Goal: Task Accomplishment & Management: Manage account settings

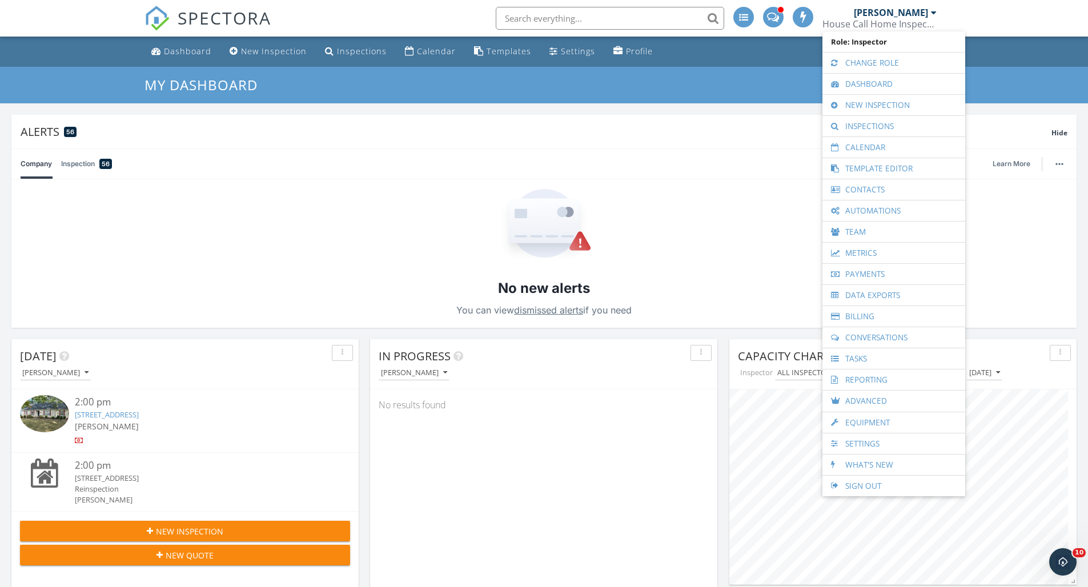
click at [1001, 14] on nav "SPECTORA Isaac McDowell House Call Home Inspection & Pest Control Role: Inspect…" at bounding box center [544, 18] width 1088 height 37
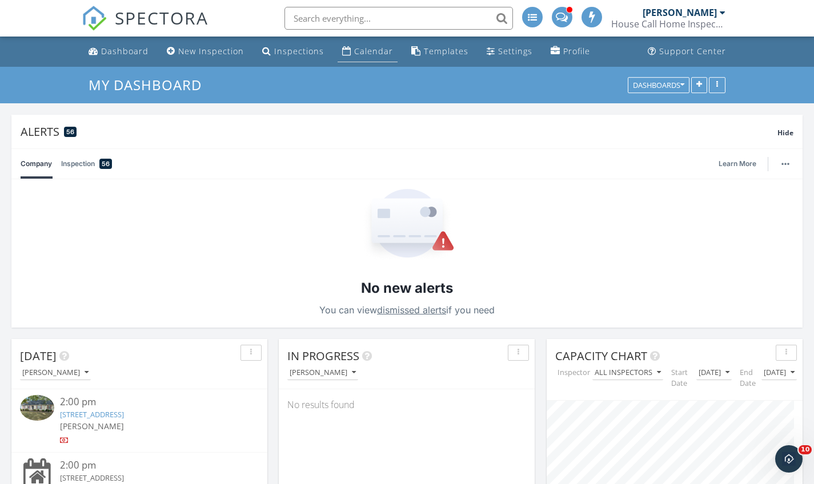
click at [364, 54] on div "Calendar" at bounding box center [373, 51] width 39 height 11
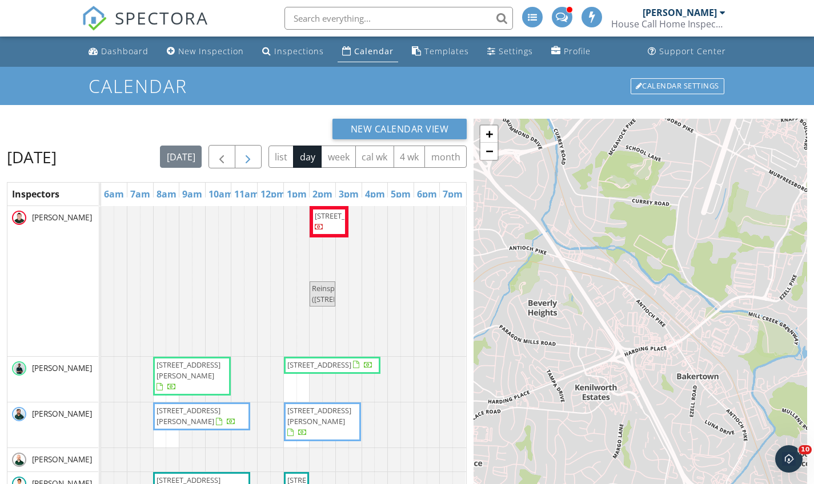
click at [261, 158] on button "button" at bounding box center [248, 156] width 27 height 23
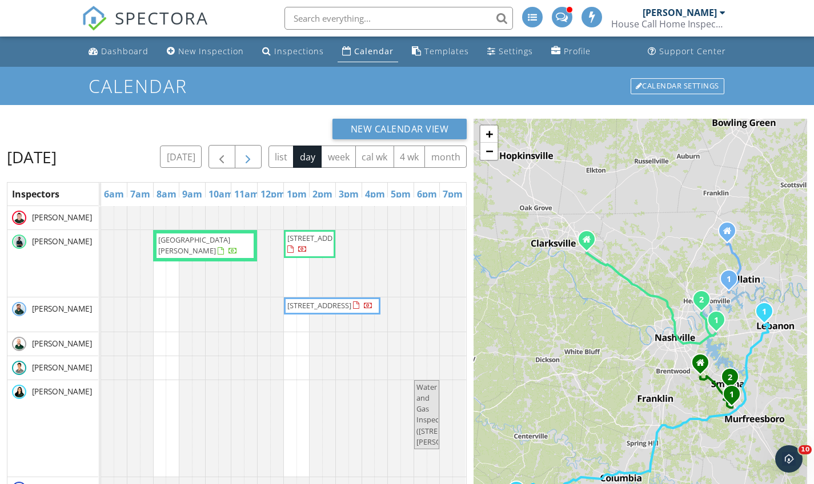
click at [255, 155] on span "button" at bounding box center [248, 157] width 14 height 14
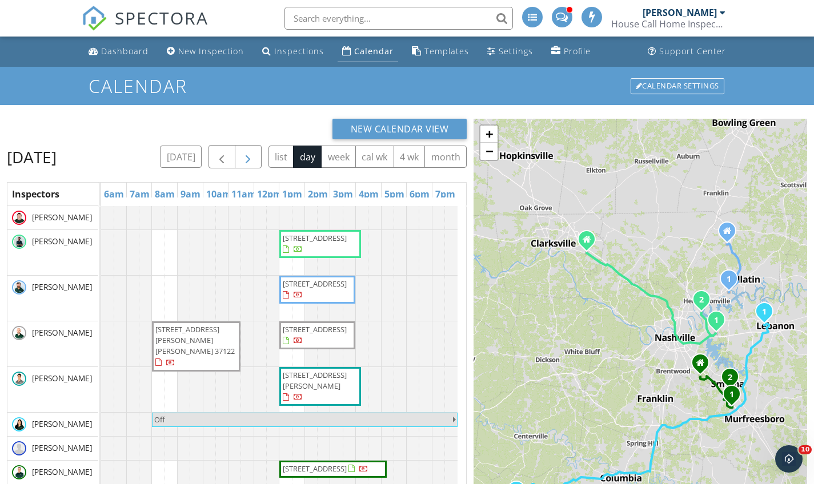
click at [261, 154] on button "button" at bounding box center [248, 156] width 27 height 23
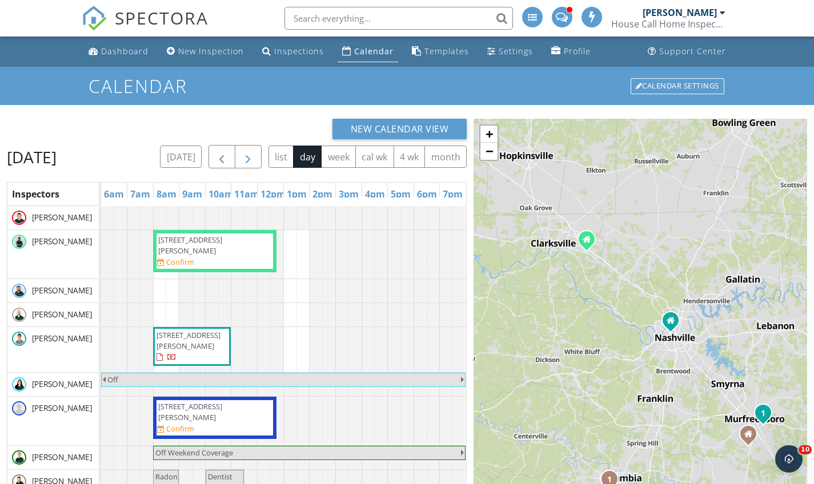
click at [255, 155] on span "button" at bounding box center [248, 157] width 14 height 14
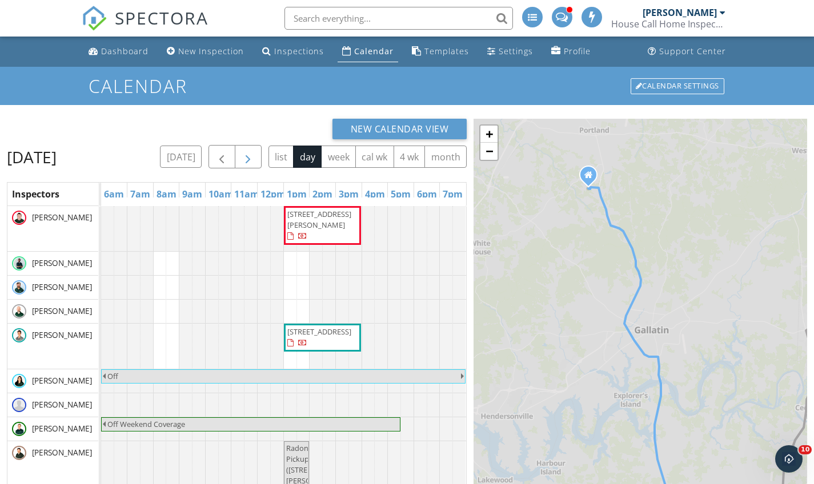
click at [244, 156] on button "button" at bounding box center [248, 156] width 27 height 23
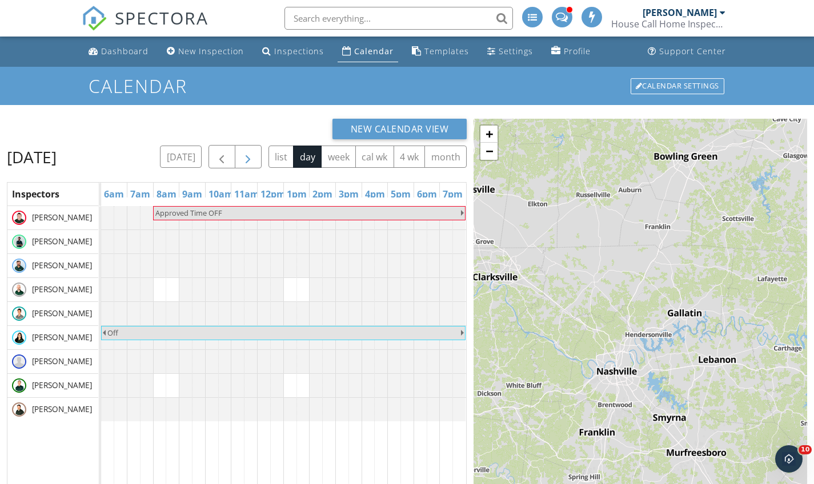
click at [255, 152] on span "button" at bounding box center [248, 157] width 14 height 14
click at [255, 156] on span "button" at bounding box center [248, 157] width 14 height 14
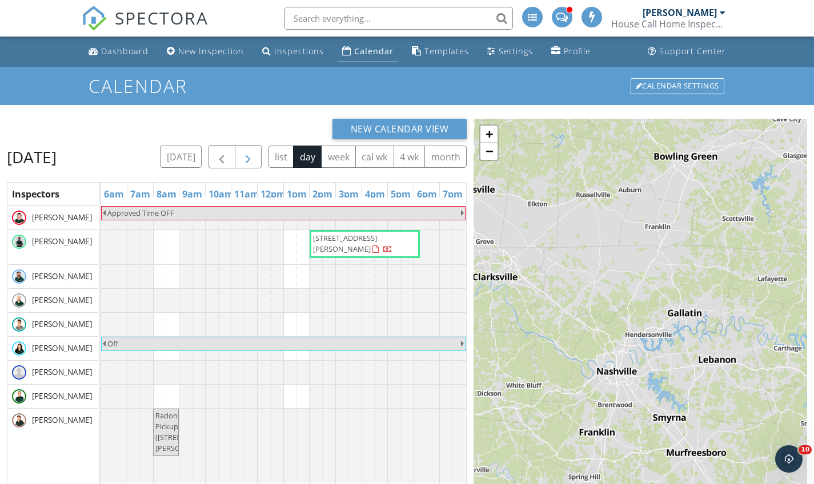
click at [255, 156] on span "button" at bounding box center [248, 157] width 14 height 14
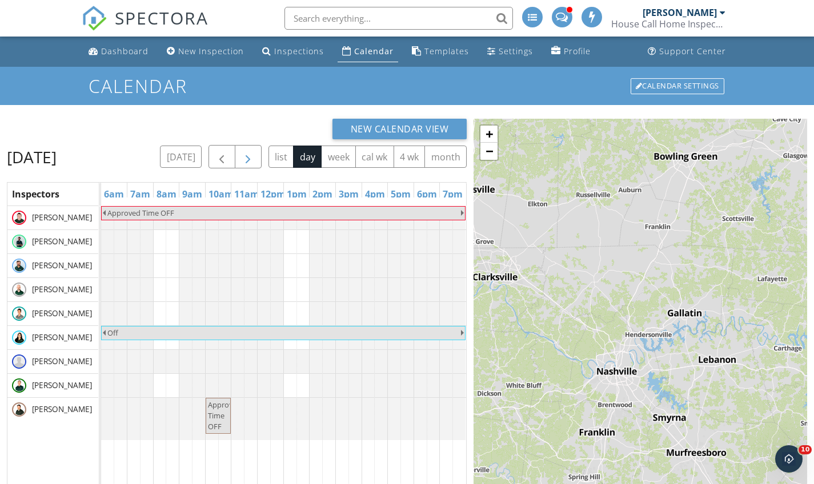
click at [255, 156] on span "button" at bounding box center [248, 157] width 14 height 14
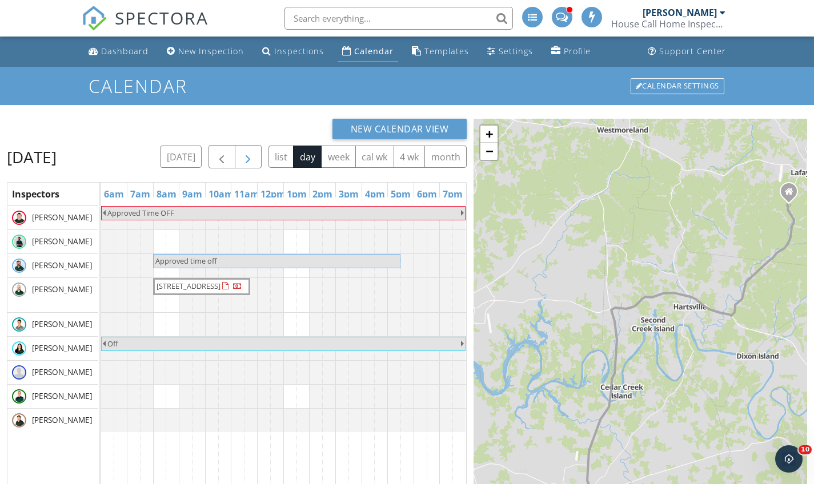
click at [255, 158] on span "button" at bounding box center [248, 157] width 14 height 14
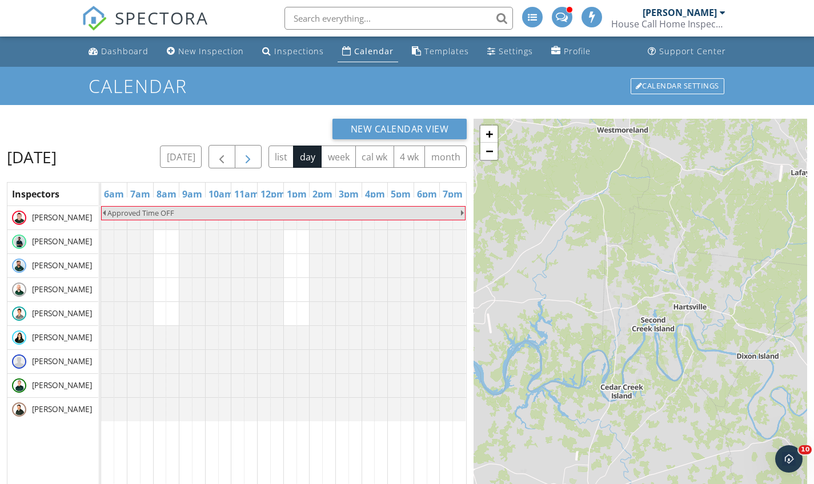
click at [261, 158] on button "button" at bounding box center [248, 156] width 27 height 23
click at [255, 158] on span "button" at bounding box center [248, 157] width 14 height 14
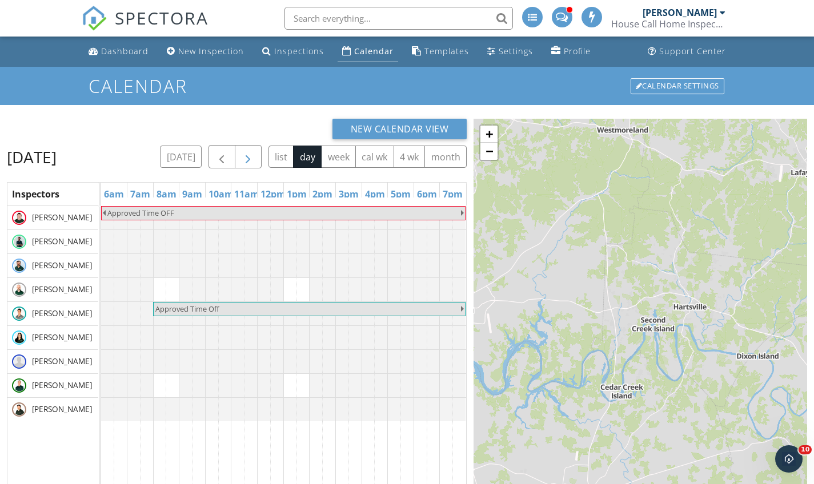
click at [255, 158] on span "button" at bounding box center [248, 157] width 14 height 14
click at [235, 158] on button "button" at bounding box center [221, 156] width 27 height 23
click at [253, 124] on div "New Calendar View" at bounding box center [237, 129] width 460 height 21
click at [304, 140] on div "New Calendar View Saturday, October 11, 2025 today list day week cal wk 4 wk mo…" at bounding box center [237, 374] width 460 height 510
click at [228, 154] on span "button" at bounding box center [222, 157] width 14 height 14
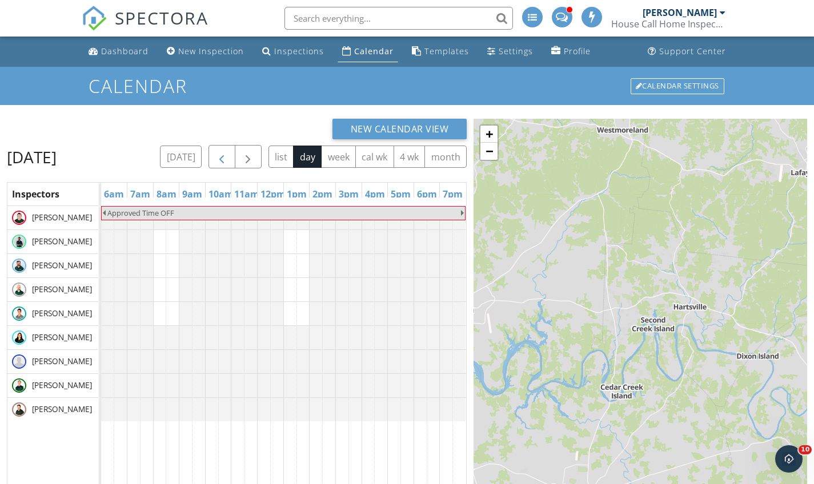
click at [235, 154] on button "button" at bounding box center [221, 156] width 27 height 23
click at [255, 154] on span "button" at bounding box center [248, 157] width 14 height 14
click at [261, 155] on button "button" at bounding box center [248, 156] width 27 height 23
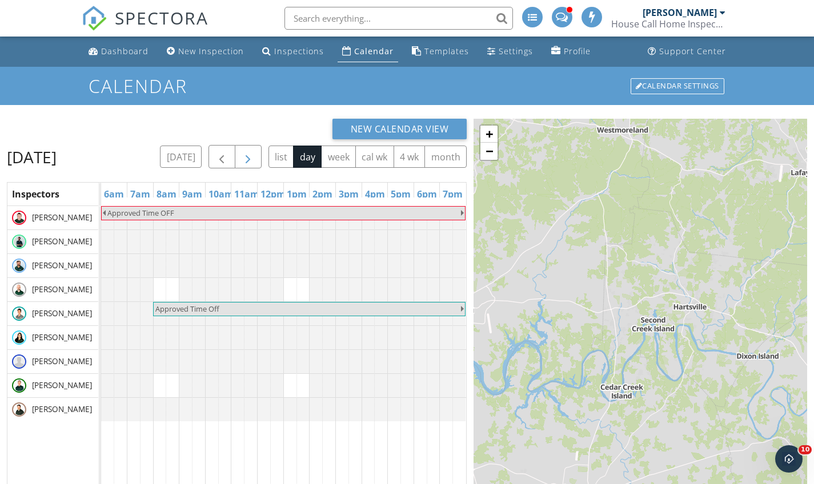
click at [255, 156] on span "button" at bounding box center [248, 157] width 14 height 14
click at [228, 156] on span "button" at bounding box center [222, 157] width 14 height 14
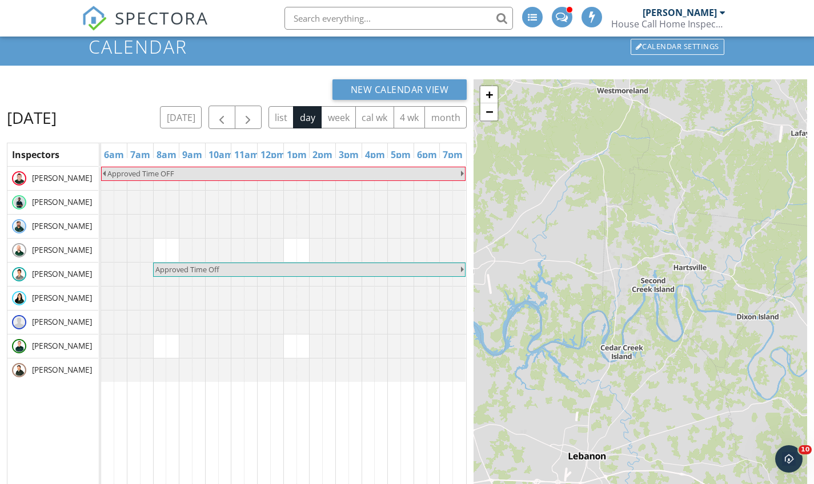
scroll to position [37, 0]
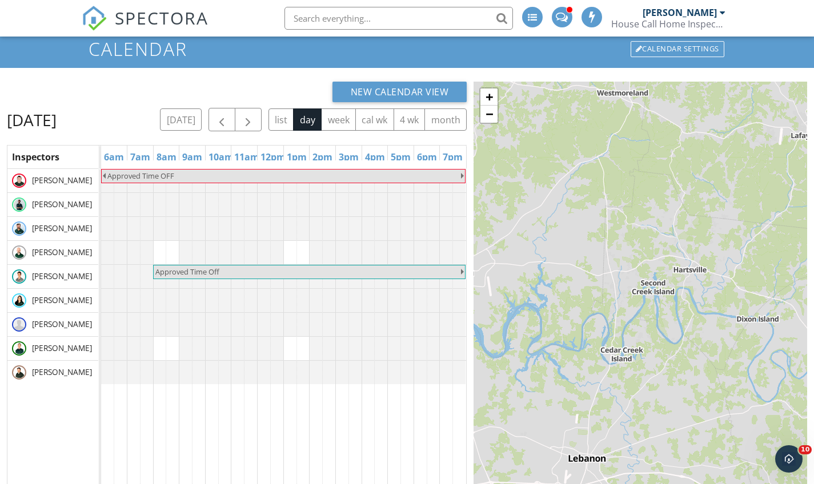
click at [279, 87] on div "New Calendar View" at bounding box center [237, 92] width 460 height 21
click at [255, 118] on span "button" at bounding box center [248, 120] width 14 height 14
click at [255, 117] on span "button" at bounding box center [248, 120] width 14 height 14
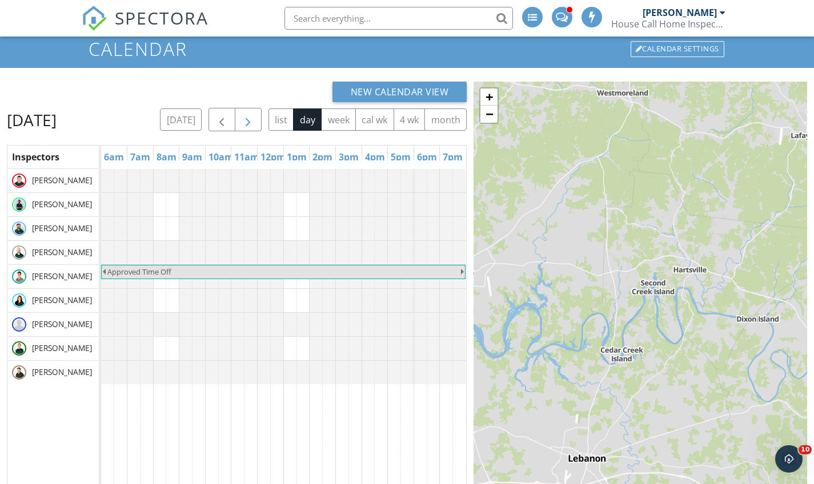
click at [255, 117] on span "button" at bounding box center [248, 120] width 14 height 14
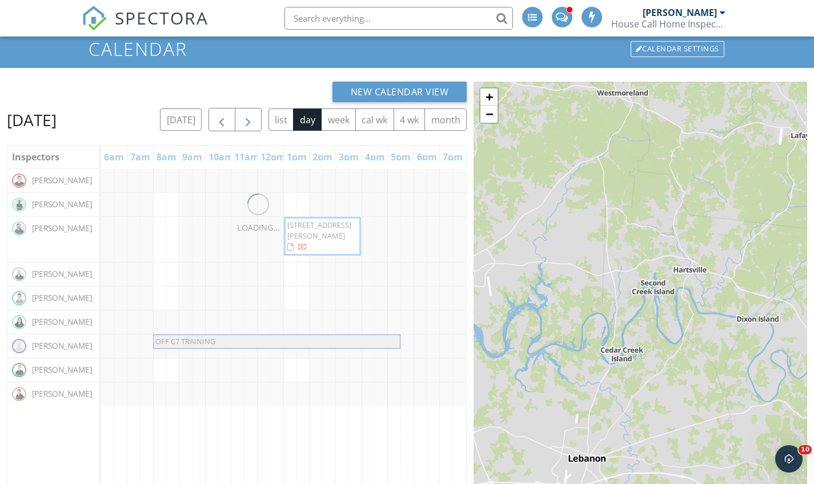
click at [235, 117] on button "button" at bounding box center [221, 119] width 27 height 23
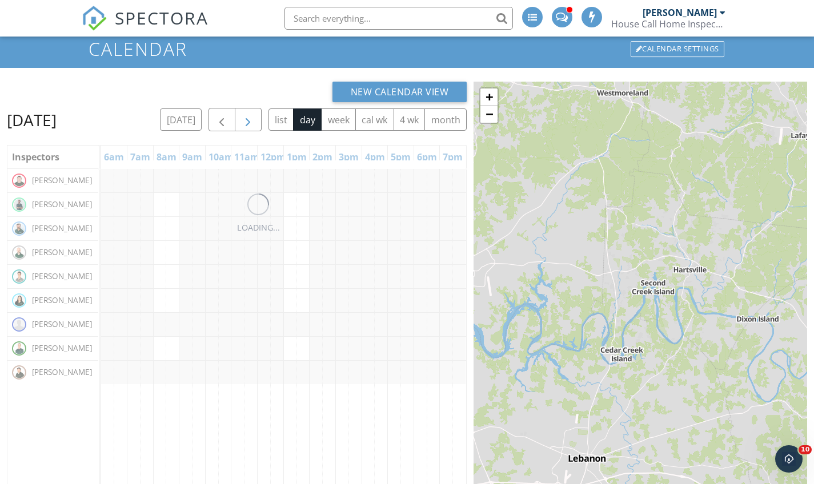
click at [255, 117] on span "button" at bounding box center [248, 120] width 14 height 14
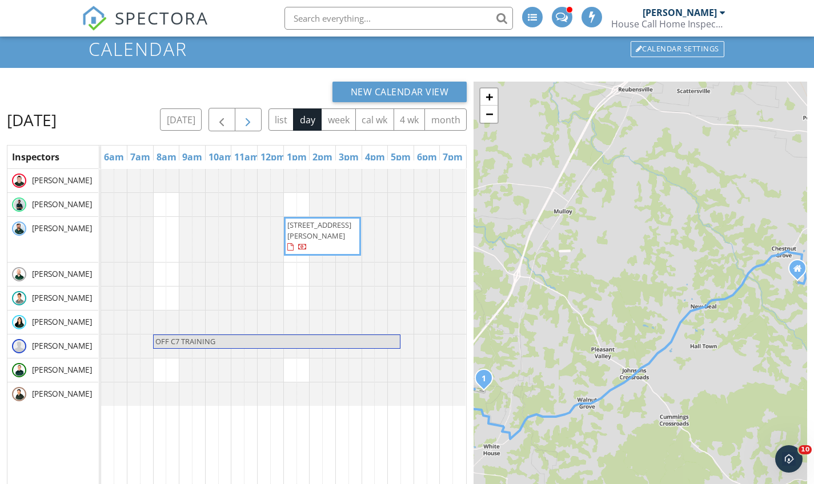
click at [255, 117] on span "button" at bounding box center [248, 120] width 14 height 14
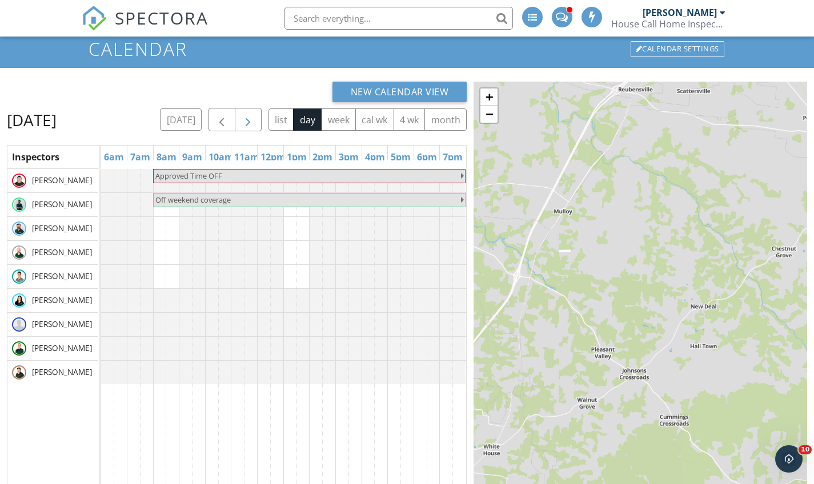
click at [261, 117] on button "button" at bounding box center [248, 119] width 27 height 23
click at [283, 117] on div "today list day week cal wk 4 wk month" at bounding box center [313, 119] width 307 height 23
click at [261, 115] on button "button" at bounding box center [248, 119] width 27 height 23
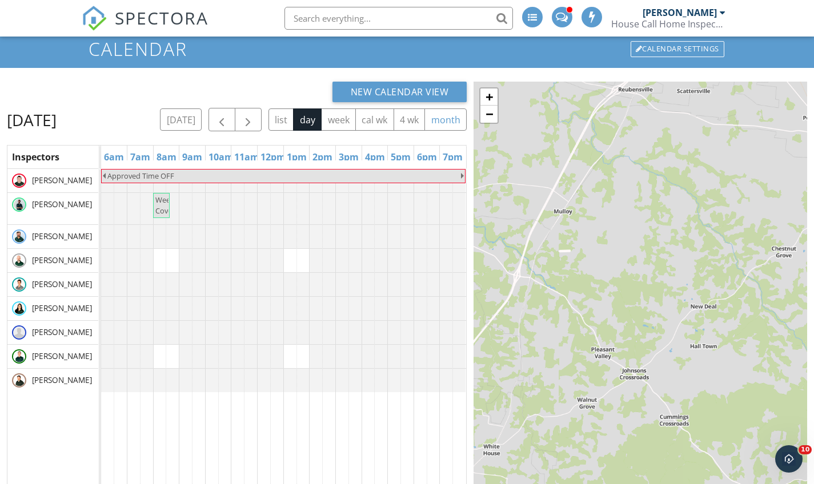
click at [424, 131] on button "month" at bounding box center [445, 119] width 42 height 22
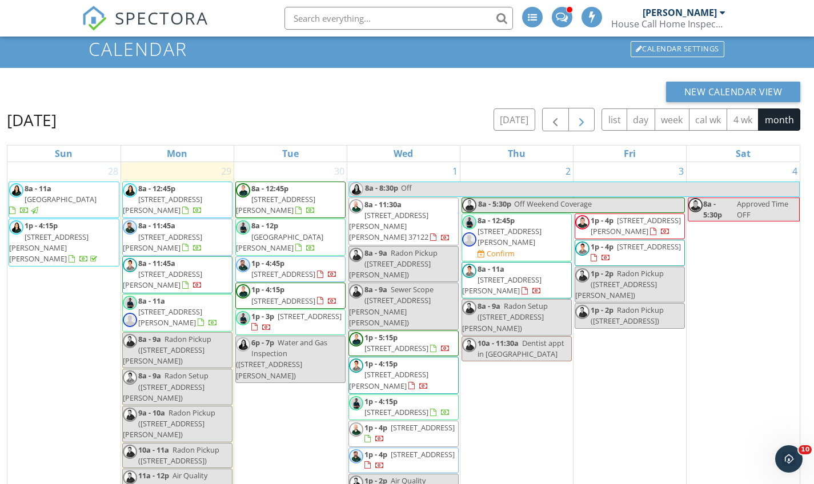
click at [570, 116] on button "button" at bounding box center [581, 119] width 27 height 23
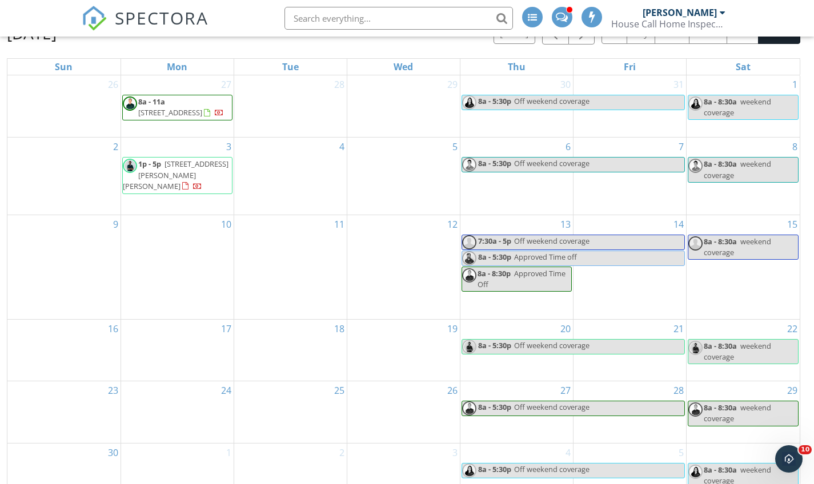
scroll to position [152, 0]
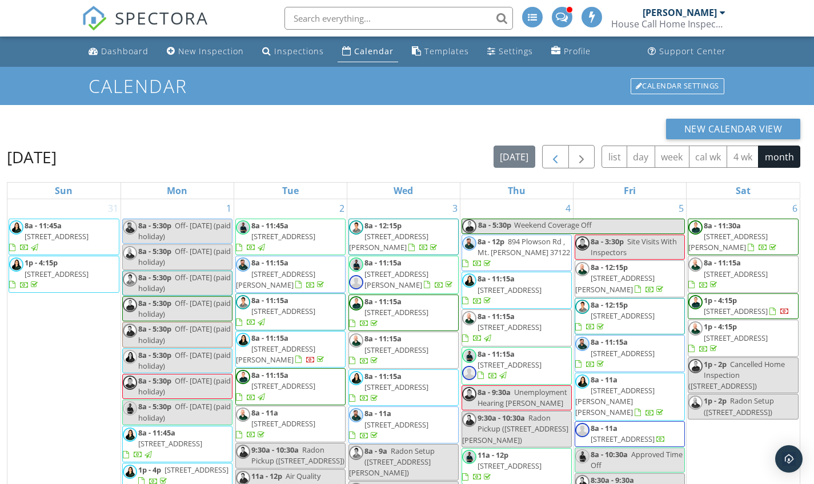
click at [674, 158] on button "week" at bounding box center [671, 157] width 35 height 22
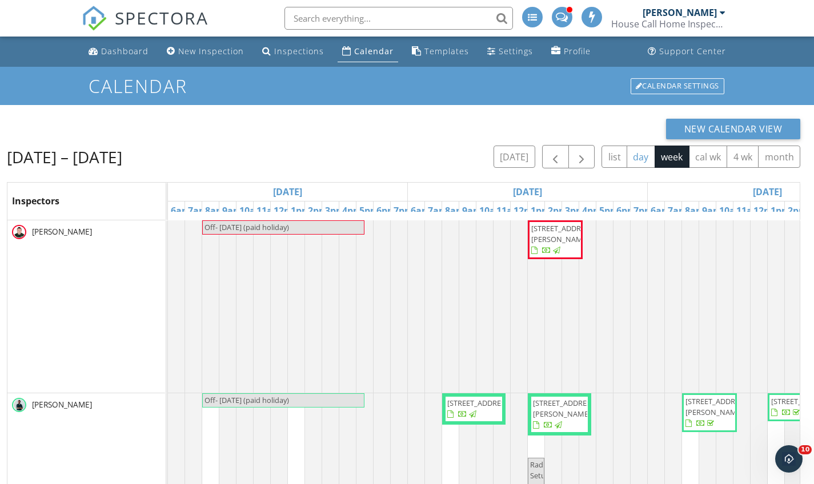
click at [638, 159] on button "day" at bounding box center [640, 157] width 29 height 22
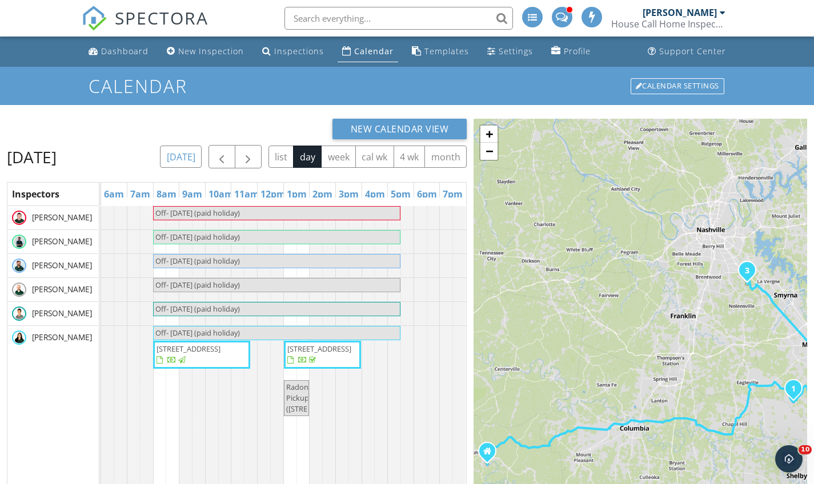
click at [202, 154] on button "[DATE]" at bounding box center [181, 157] width 42 height 22
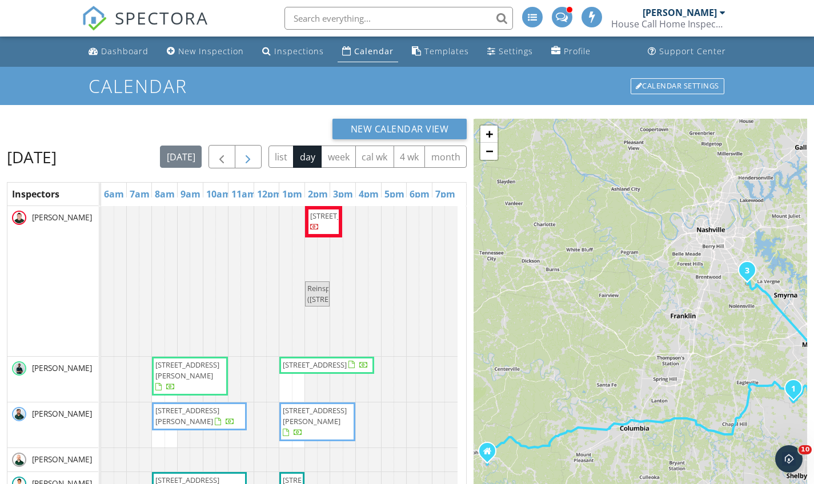
click at [255, 155] on span "button" at bounding box center [248, 157] width 14 height 14
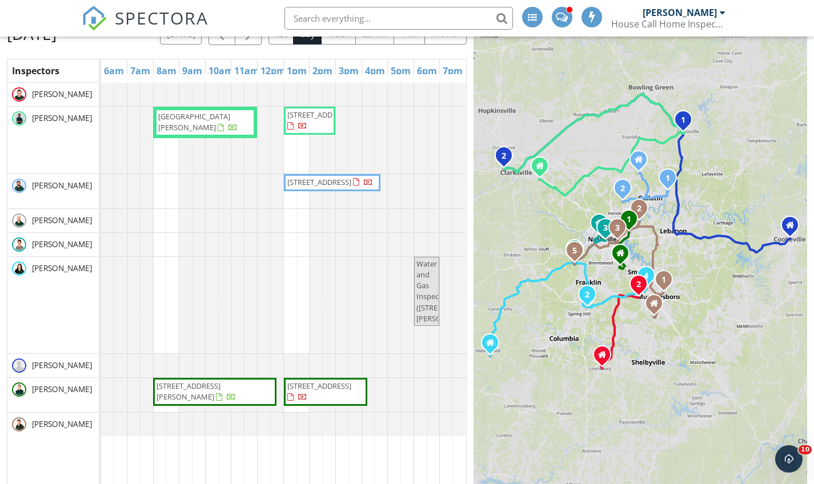
scroll to position [126, 0]
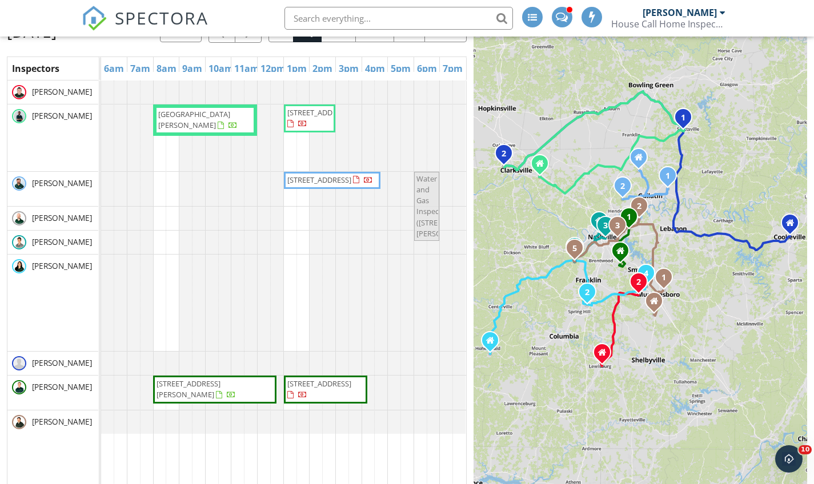
drag, startPoint x: 429, startPoint y: 325, endPoint x: 426, endPoint y: 212, distance: 112.5
click at [426, 212] on tbody "1213 Wallace Wy , Nashville 37076 1204 Sydney Terrace Lot 05HE3, Old Hickory 37…" at bounding box center [283, 256] width 365 height 353
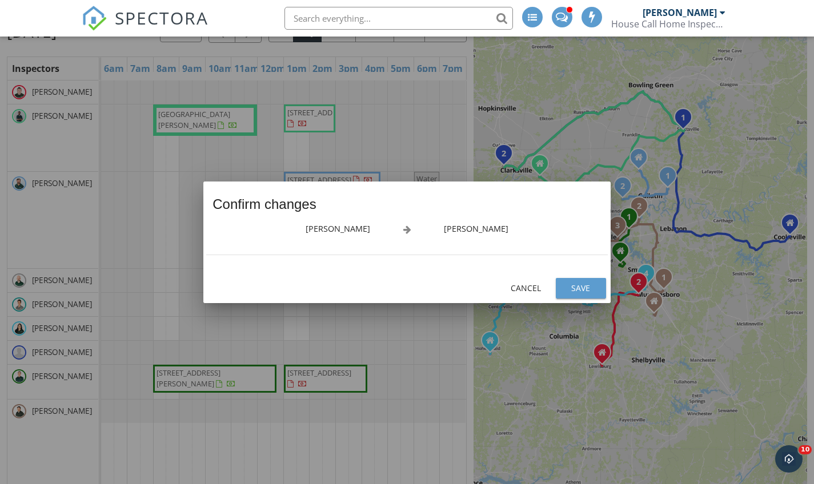
click at [599, 291] on button "Save" at bounding box center [580, 288] width 50 height 21
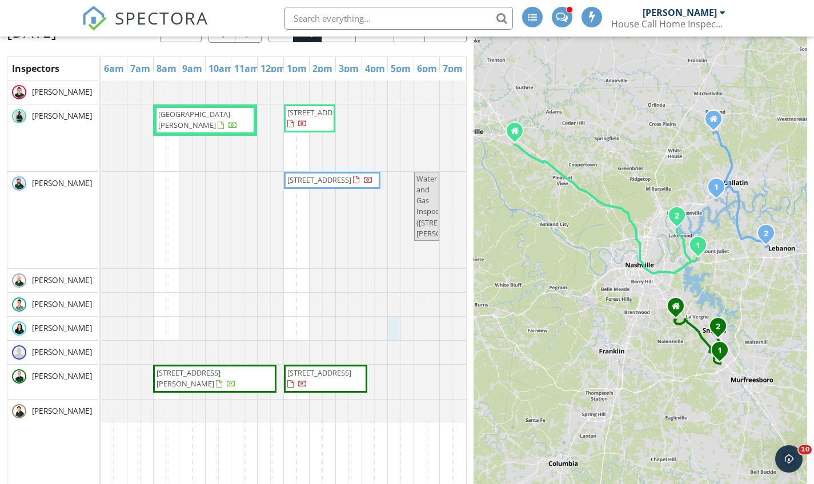
click at [101, 340] on div at bounding box center [101, 328] width 0 height 23
click at [395, 318] on link "Event" at bounding box center [393, 315] width 59 height 18
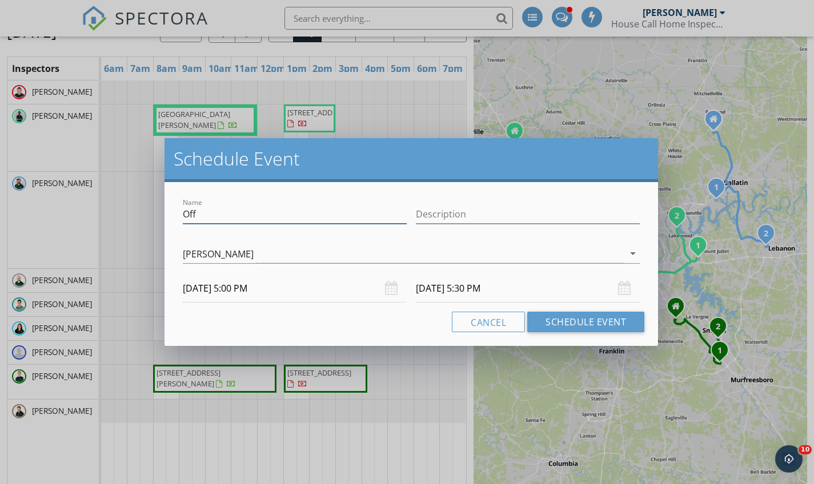
click at [280, 208] on input "Off" at bounding box center [295, 214] width 224 height 19
type input "Turn in Tools At The Office"
click at [579, 321] on button "Schedule Event" at bounding box center [585, 322] width 117 height 21
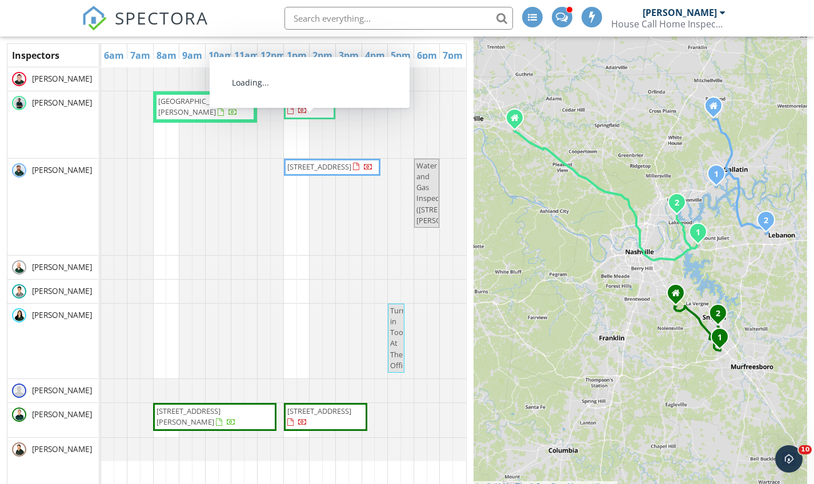
scroll to position [0, 0]
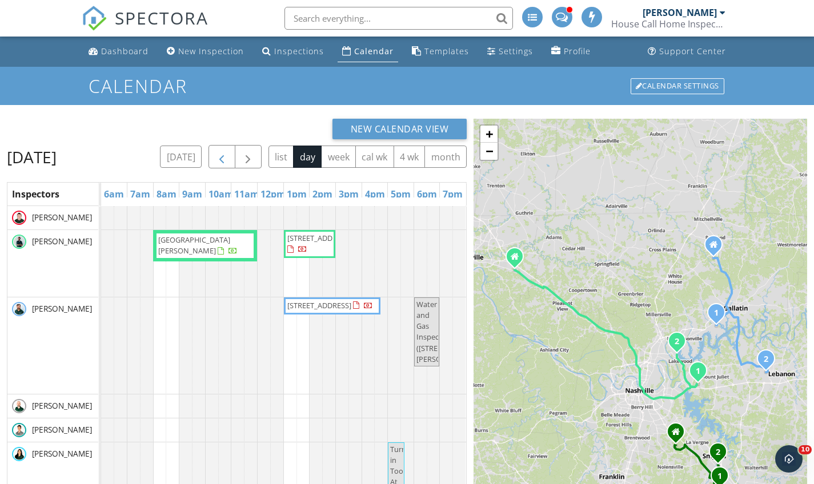
click at [228, 152] on span "button" at bounding box center [222, 157] width 14 height 14
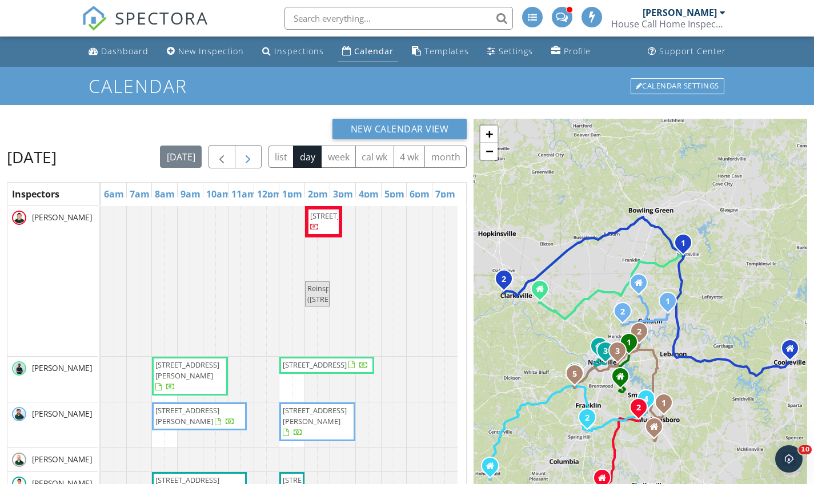
click at [255, 155] on span "button" at bounding box center [248, 157] width 14 height 14
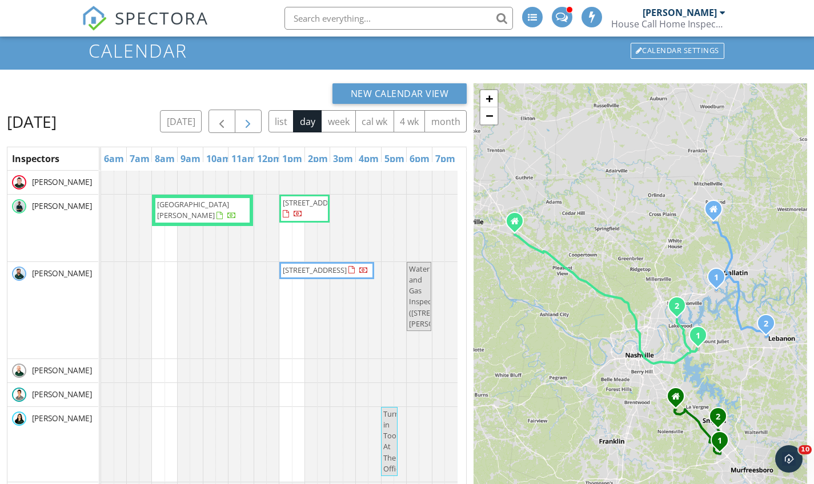
click at [255, 124] on span "button" at bounding box center [248, 122] width 14 height 14
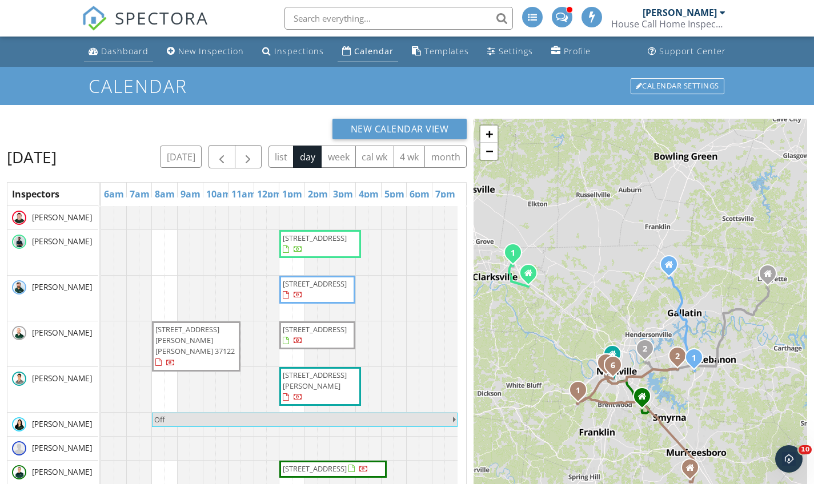
click at [107, 55] on div "Dashboard" at bounding box center [124, 51] width 47 height 11
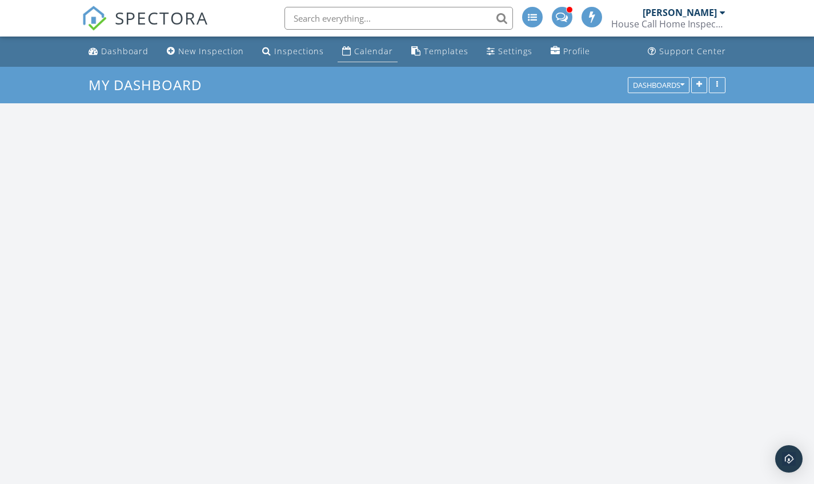
click at [371, 50] on div "Calendar" at bounding box center [373, 51] width 39 height 11
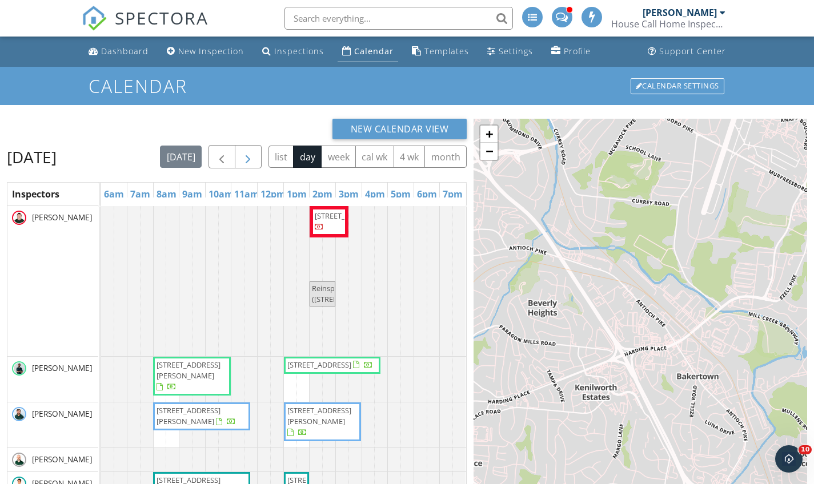
click at [255, 152] on span "button" at bounding box center [248, 157] width 14 height 14
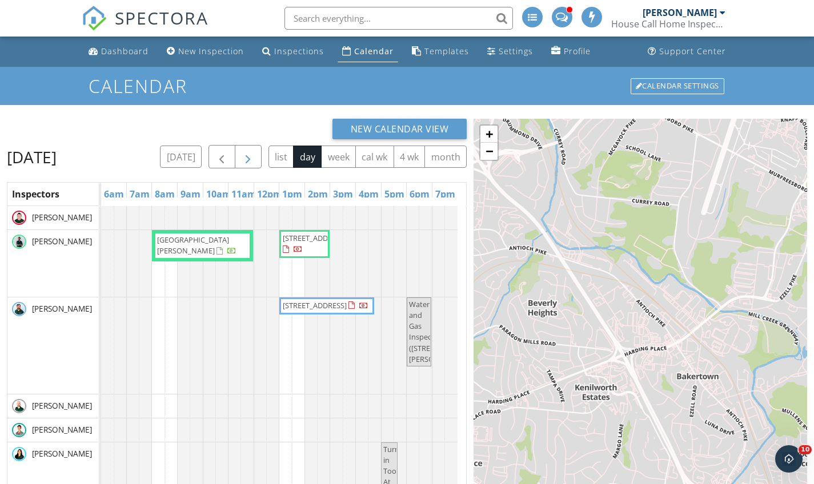
click at [255, 152] on span "button" at bounding box center [248, 157] width 14 height 14
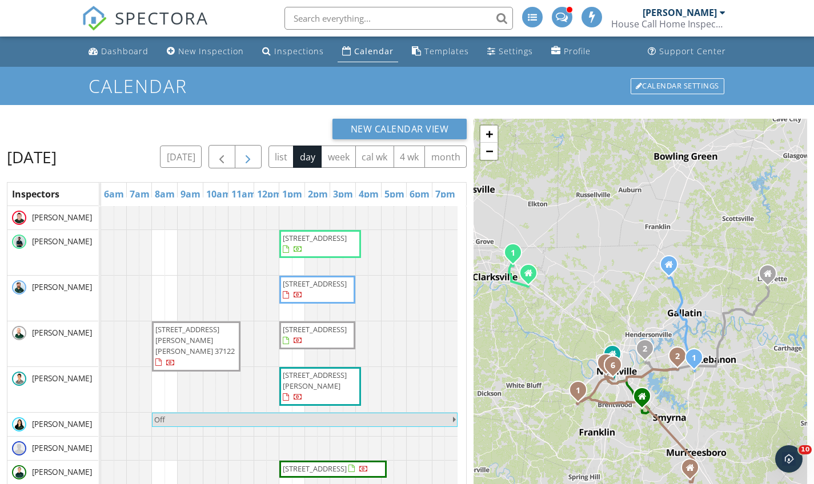
click at [255, 152] on span "button" at bounding box center [248, 157] width 14 height 14
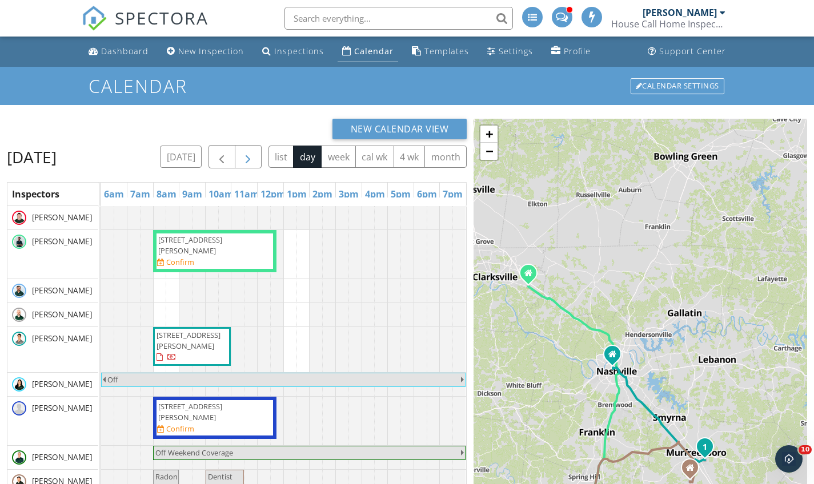
click at [255, 154] on span "button" at bounding box center [248, 157] width 14 height 14
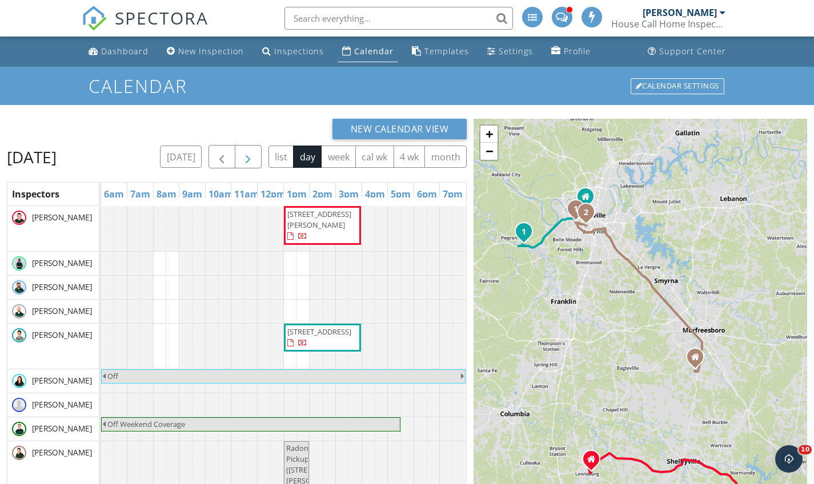
click at [261, 154] on button "button" at bounding box center [248, 156] width 27 height 23
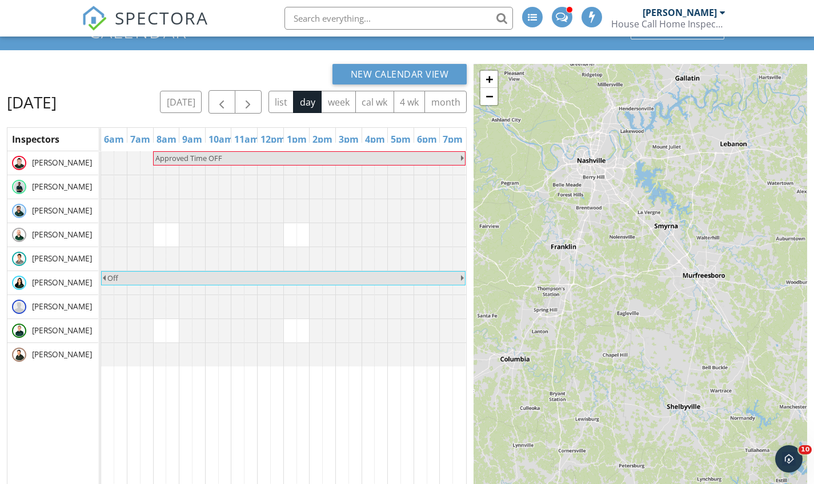
scroll to position [53, 0]
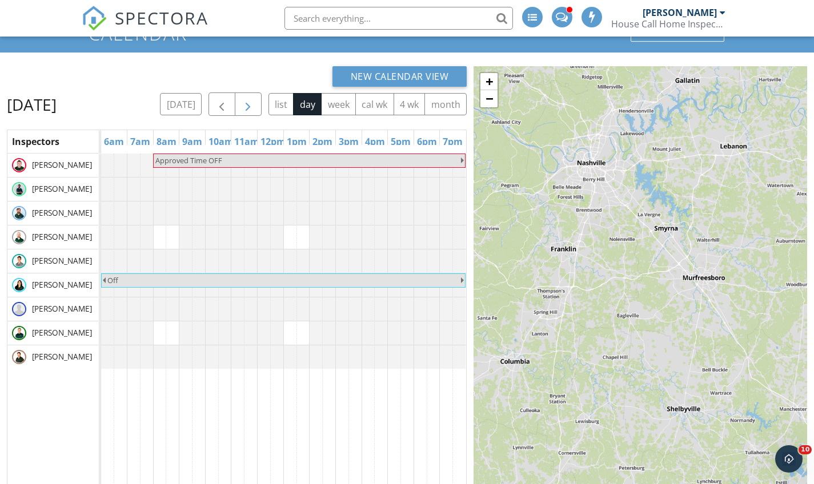
click at [255, 105] on span "button" at bounding box center [248, 105] width 14 height 14
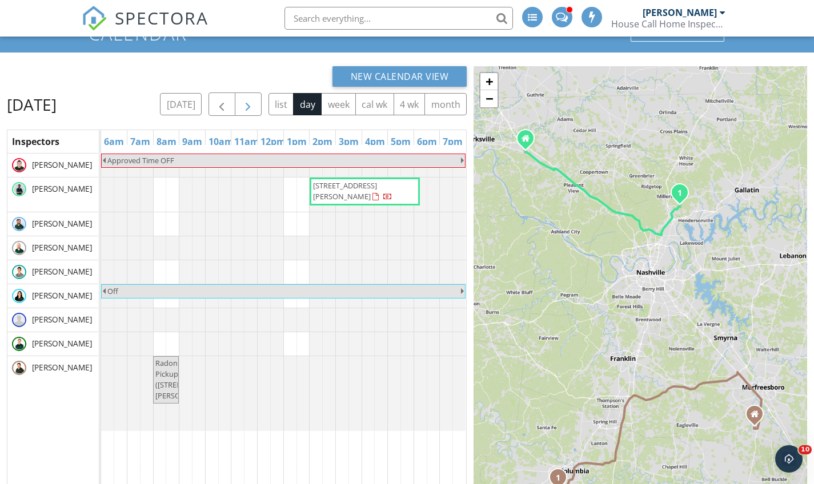
click at [255, 105] on span "button" at bounding box center [248, 105] width 14 height 14
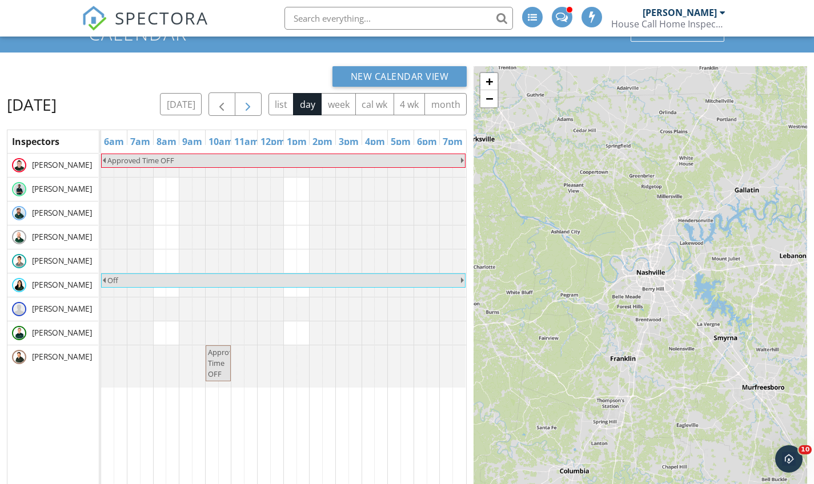
click at [255, 105] on span "button" at bounding box center [248, 105] width 14 height 14
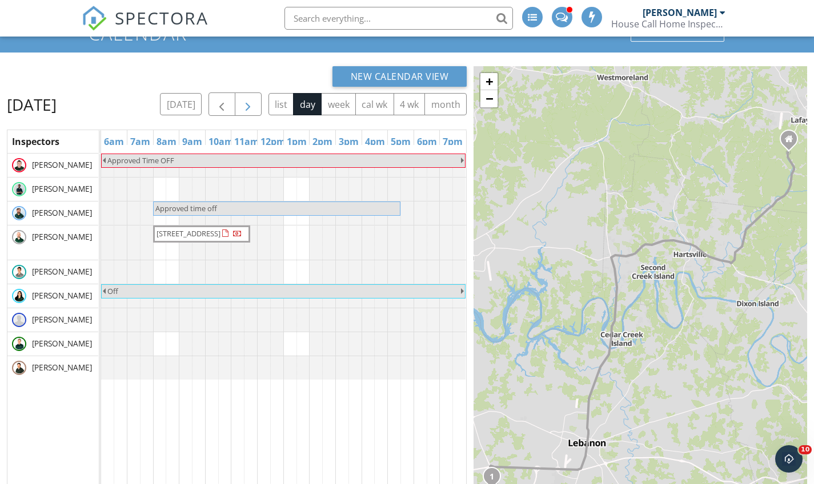
click at [235, 105] on button "button" at bounding box center [221, 103] width 27 height 23
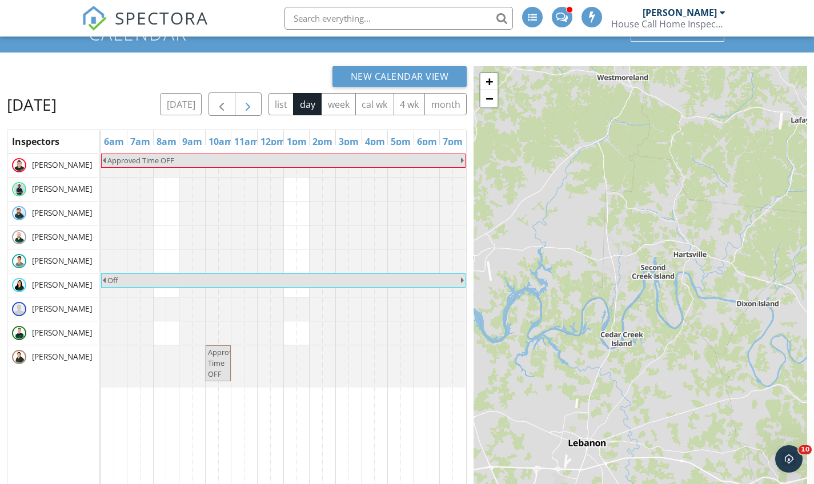
click at [255, 105] on span "button" at bounding box center [248, 105] width 14 height 14
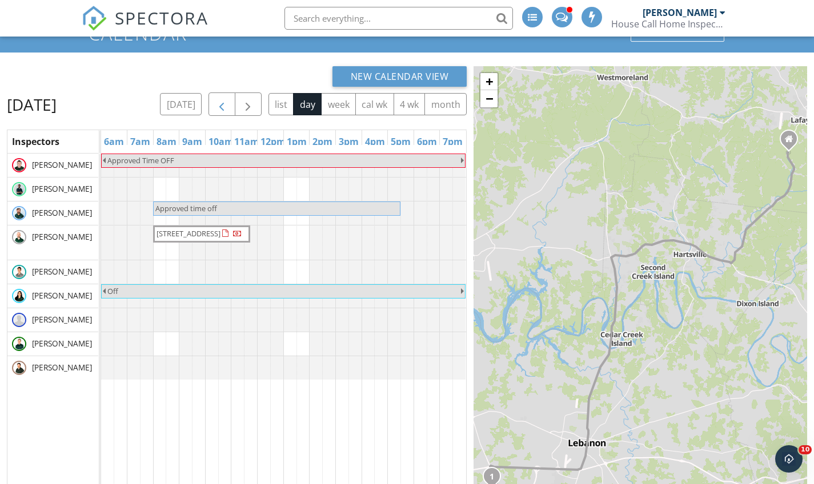
click at [228, 107] on span "button" at bounding box center [222, 105] width 14 height 14
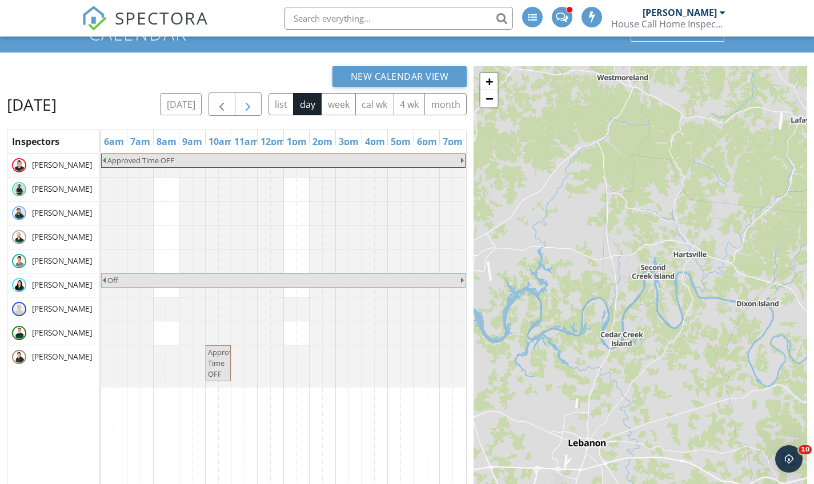
click at [255, 103] on span "button" at bounding box center [248, 105] width 14 height 14
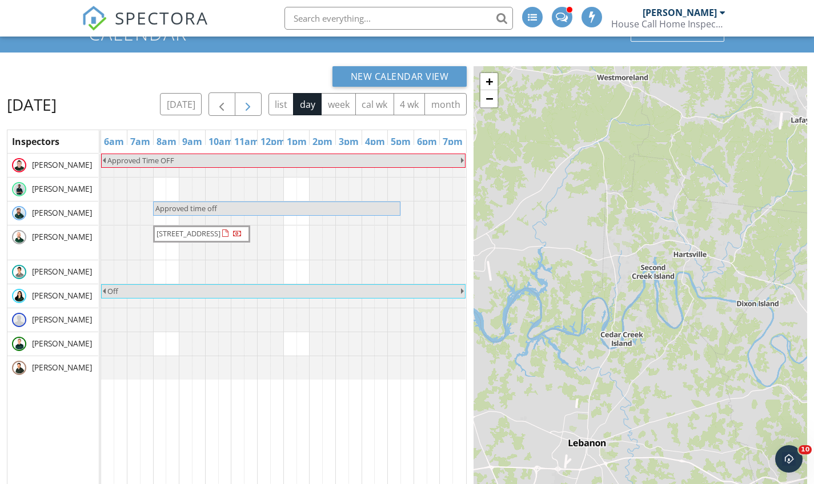
click at [255, 103] on span "button" at bounding box center [248, 105] width 14 height 14
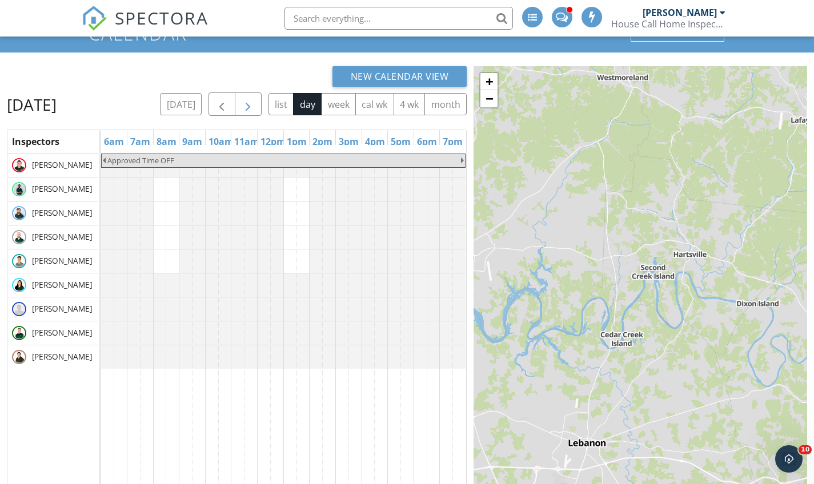
click at [255, 102] on span "button" at bounding box center [248, 105] width 14 height 14
click at [261, 106] on button "button" at bounding box center [248, 103] width 27 height 23
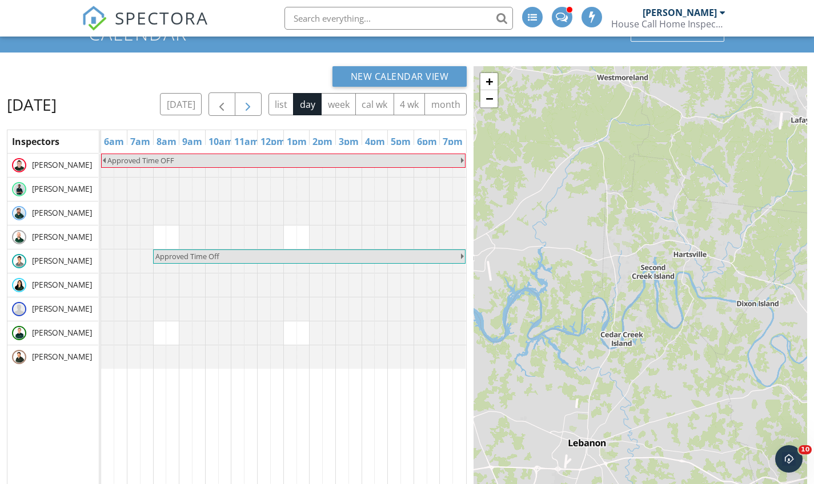
click at [255, 104] on span "button" at bounding box center [248, 105] width 14 height 14
click at [261, 104] on button "button" at bounding box center [248, 103] width 27 height 23
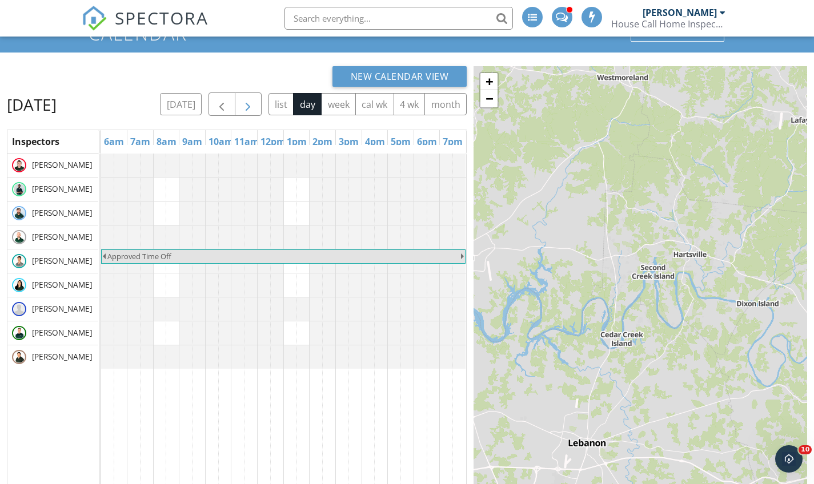
click at [255, 104] on span "button" at bounding box center [248, 105] width 14 height 14
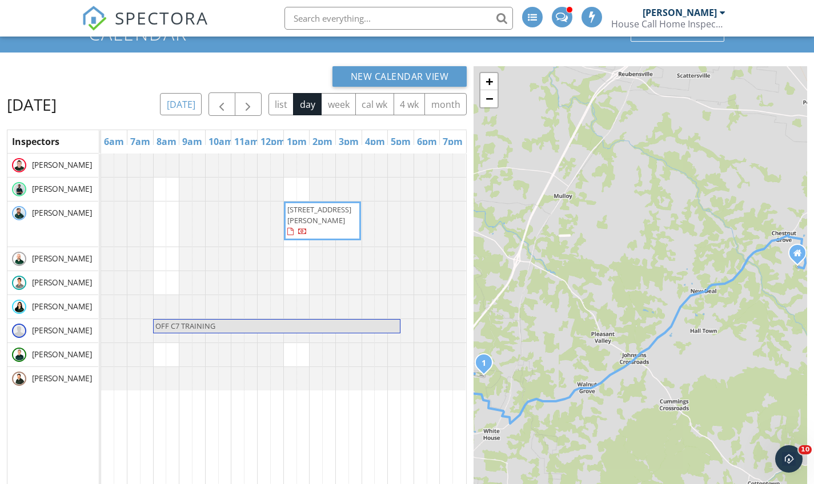
click at [202, 108] on button "[DATE]" at bounding box center [181, 104] width 42 height 22
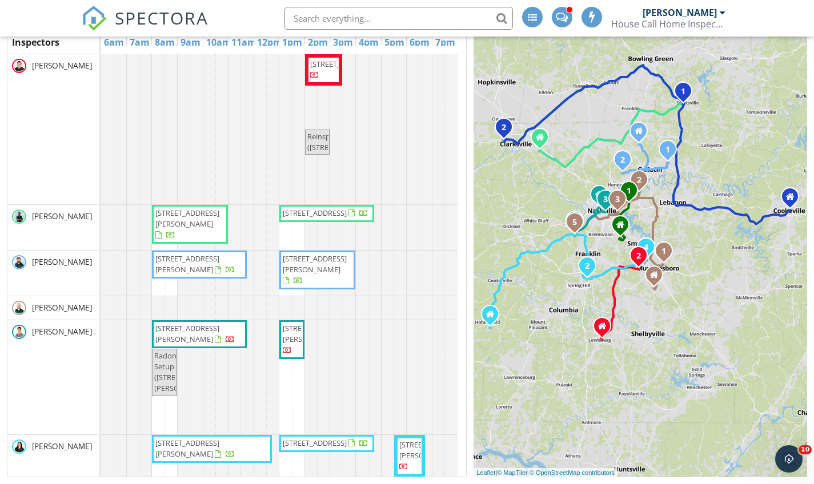
scroll to position [40, 0]
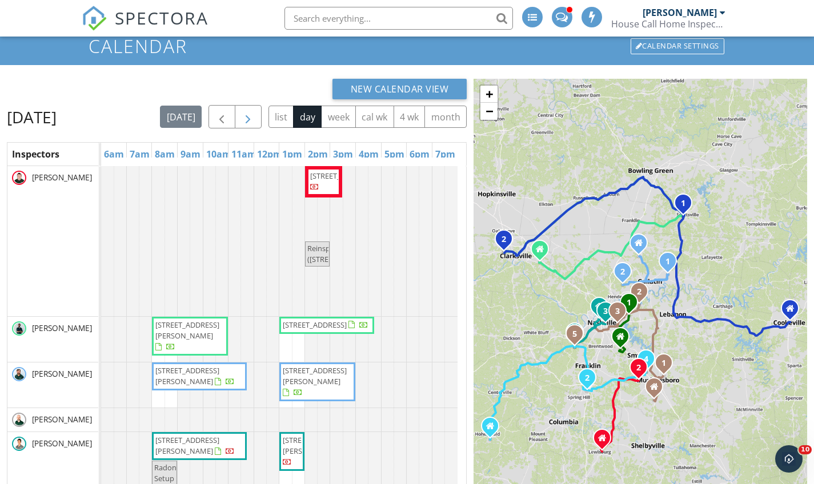
click at [255, 118] on span "button" at bounding box center [248, 117] width 14 height 14
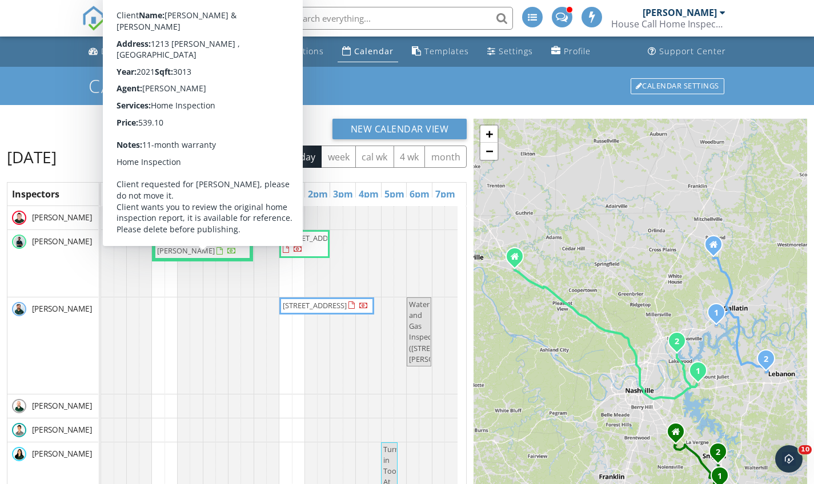
click at [303, 131] on div "New Calendar View" at bounding box center [237, 129] width 460 height 21
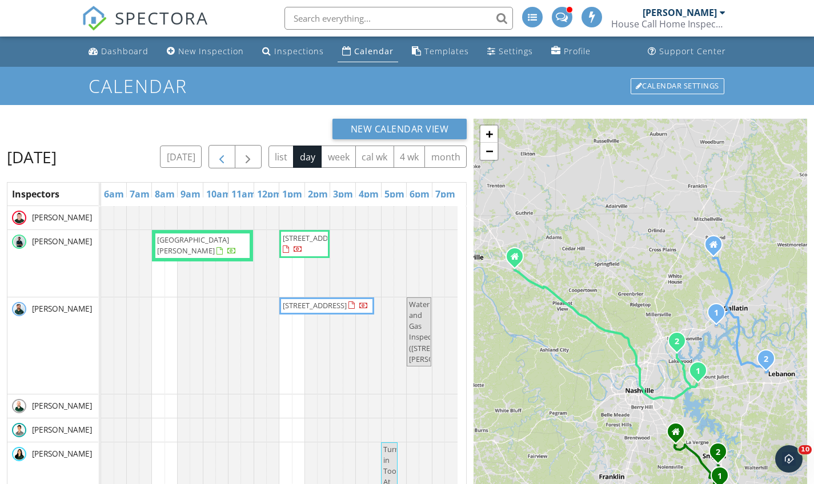
click at [228, 151] on span "button" at bounding box center [222, 157] width 14 height 14
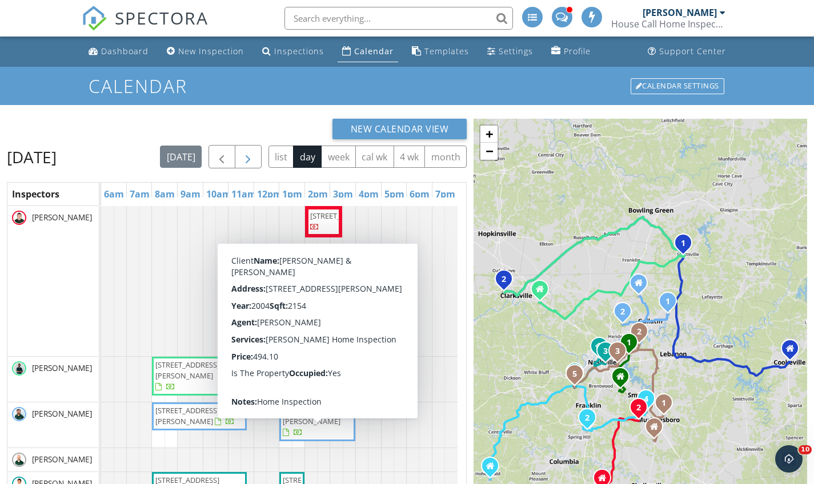
click at [255, 156] on span "button" at bounding box center [248, 157] width 14 height 14
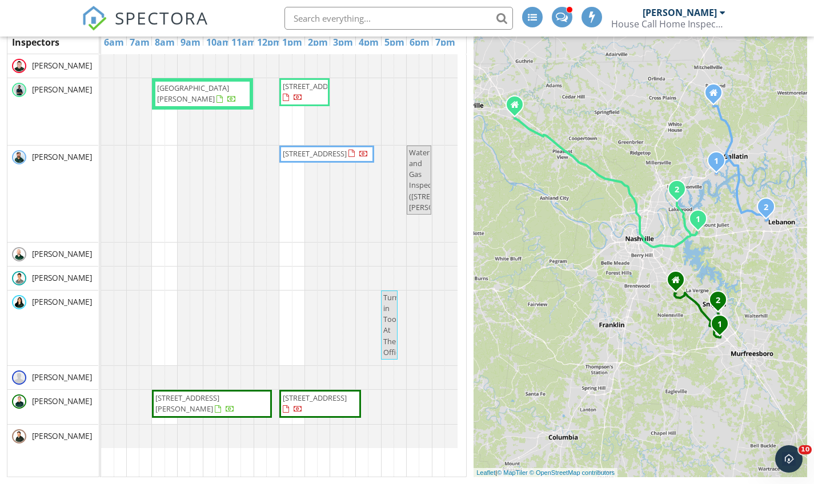
click at [45, 215] on div "[PERSON_NAME]" at bounding box center [52, 194] width 91 height 96
